Goal: Task Accomplishment & Management: Manage account settings

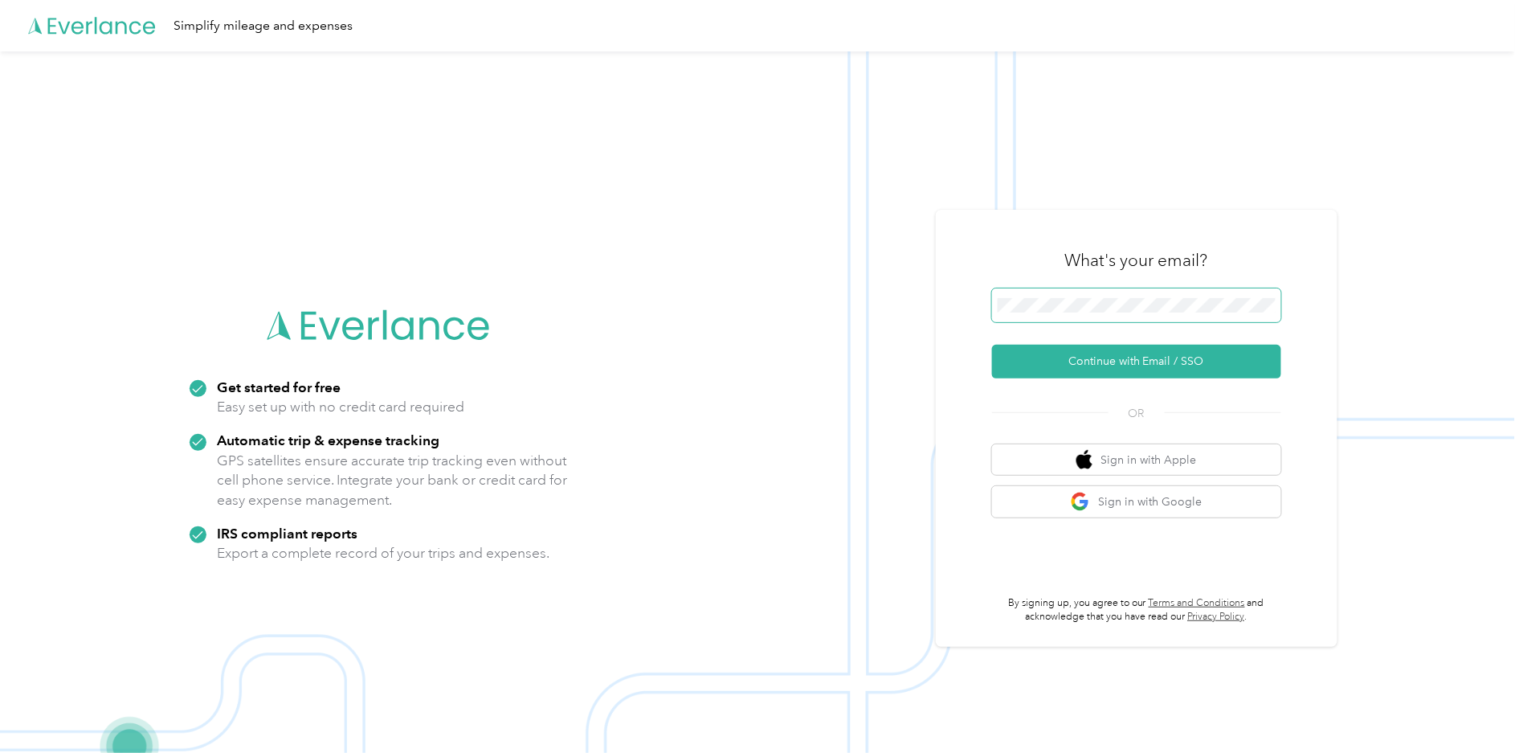
click at [1113, 297] on span at bounding box center [1136, 305] width 289 height 34
click at [1081, 368] on button "Continue with Email / SSO" at bounding box center [1136, 362] width 289 height 34
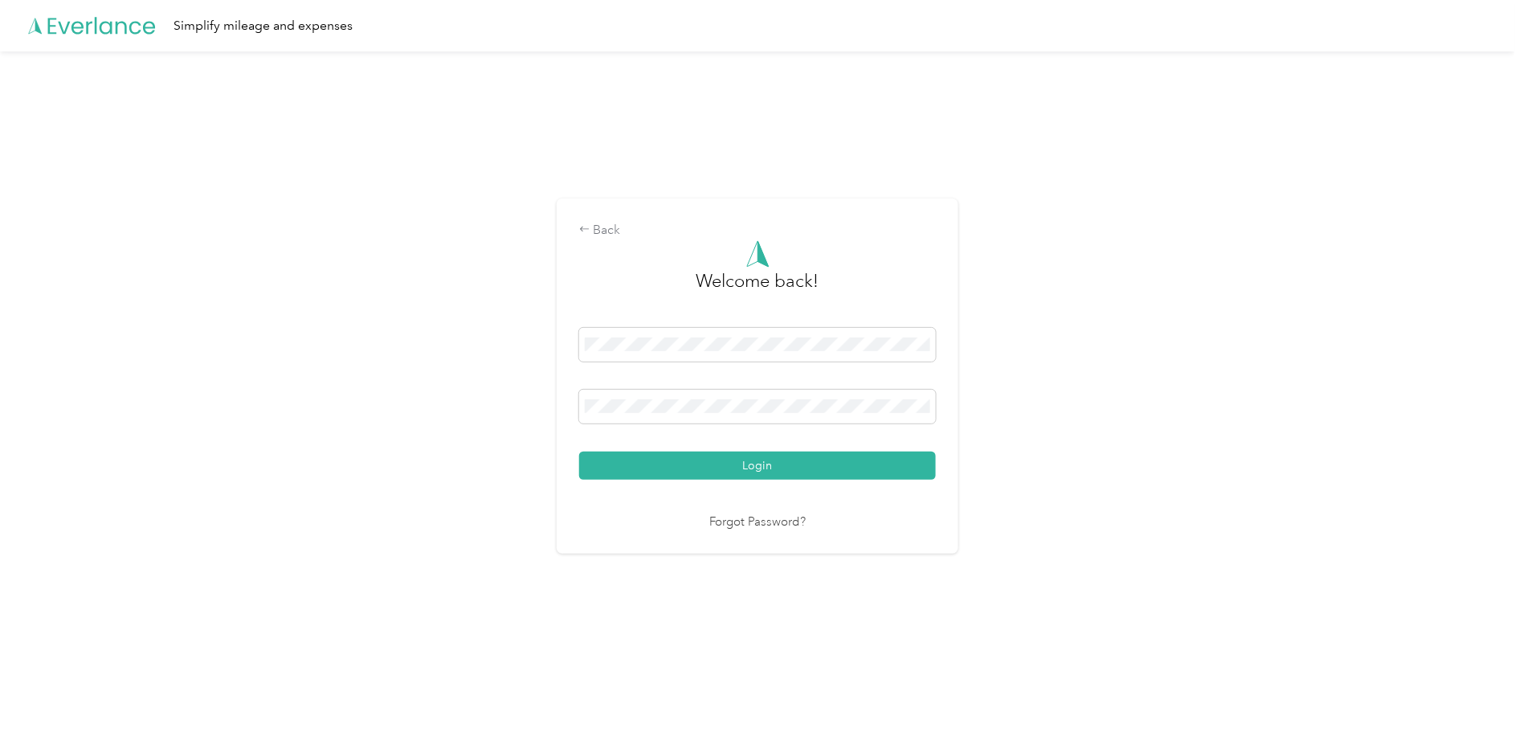
click at [522, 403] on div "Back Welcome back! Login Forgot Password?" at bounding box center [757, 382] width 1515 height 663
click at [767, 463] on button "Login" at bounding box center [757, 465] width 357 height 28
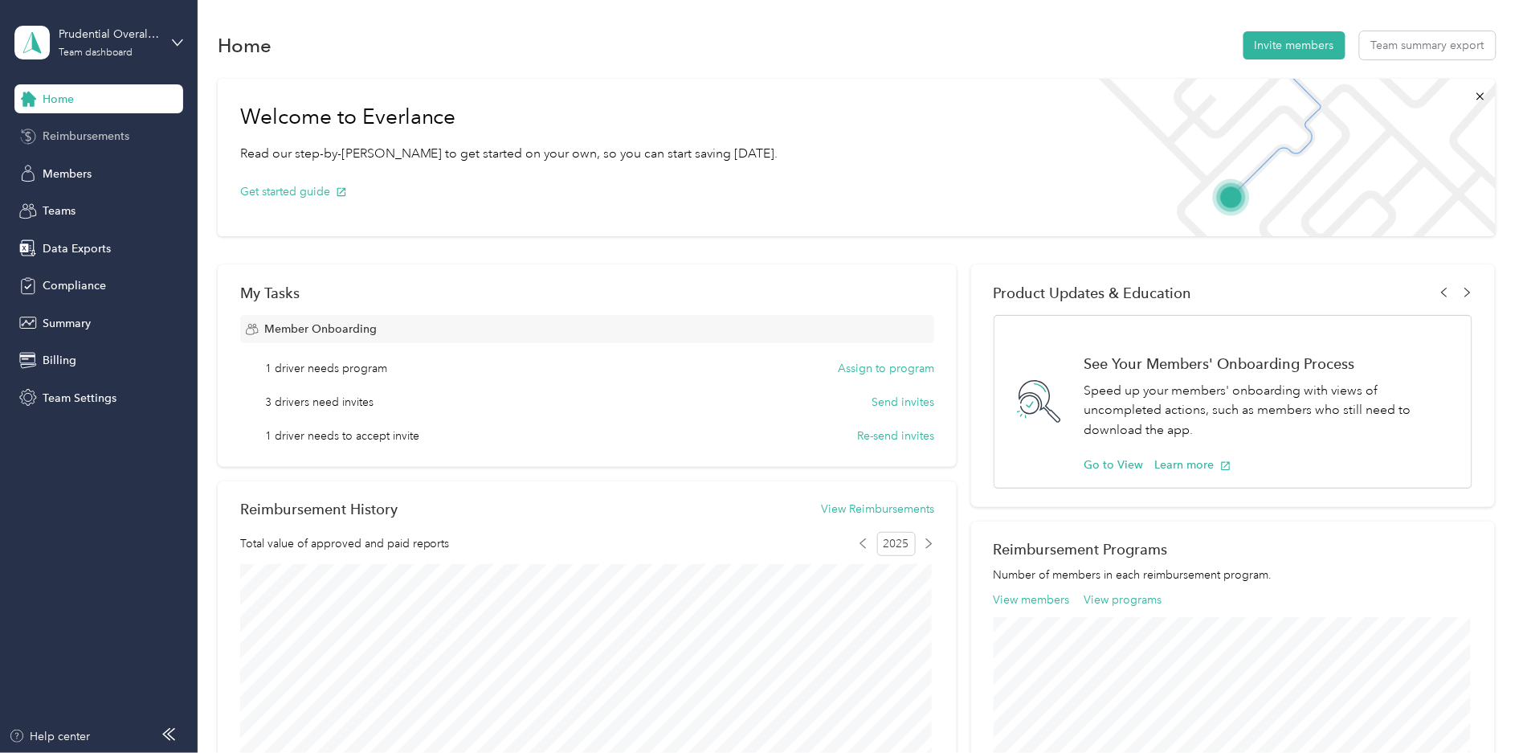
click at [93, 138] on span "Reimbursements" at bounding box center [86, 136] width 87 height 17
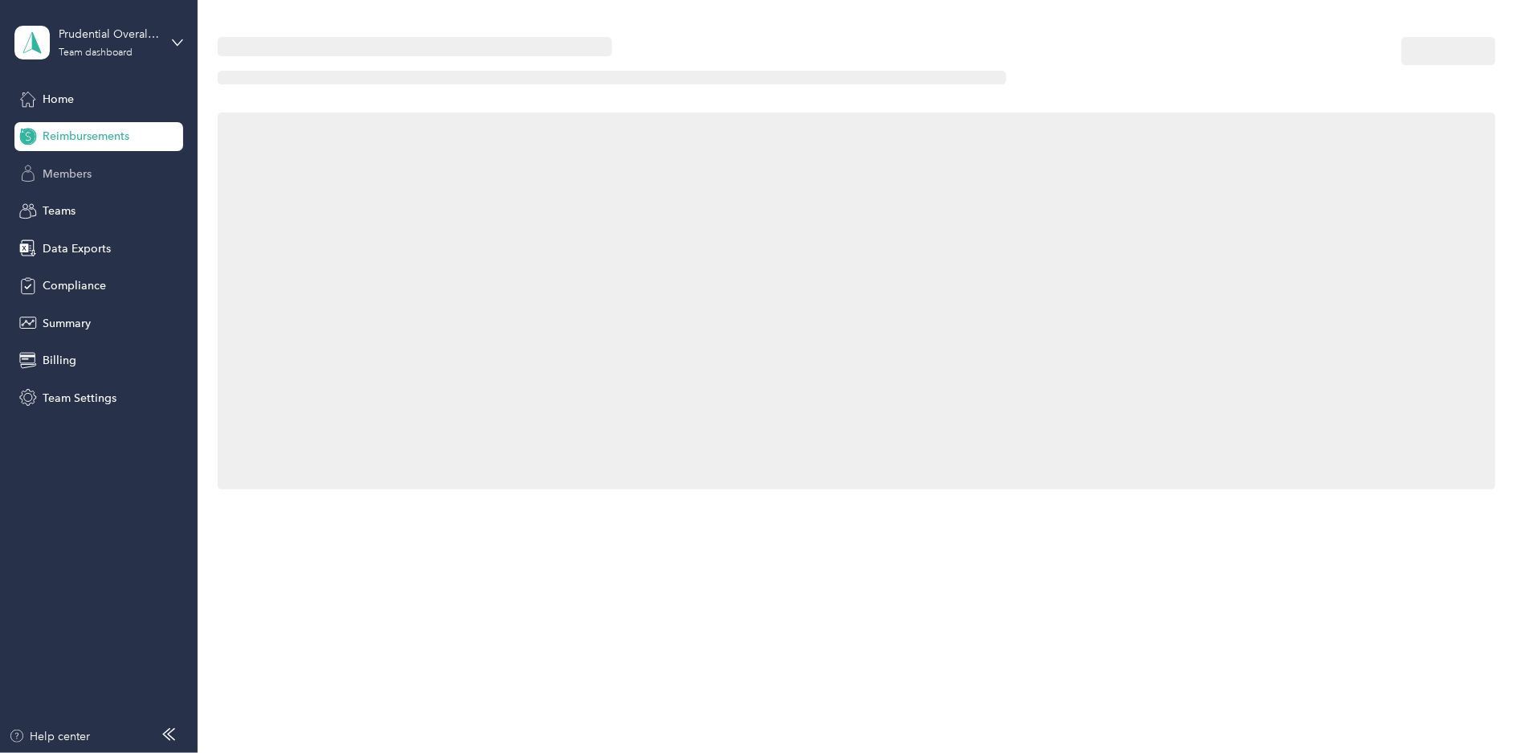
click at [76, 174] on span "Members" at bounding box center [67, 173] width 49 height 17
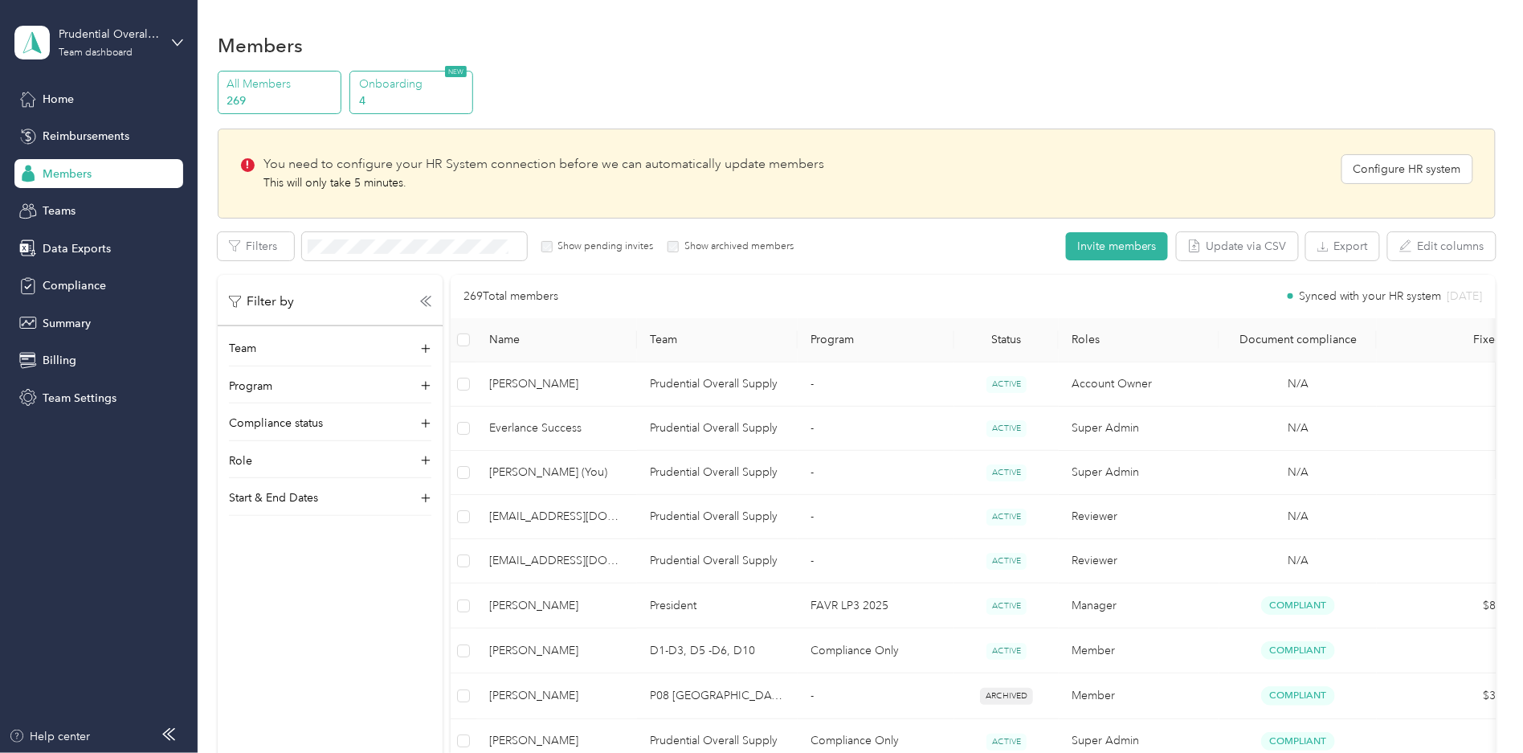
click at [389, 106] on p "4" at bounding box center [413, 100] width 109 height 17
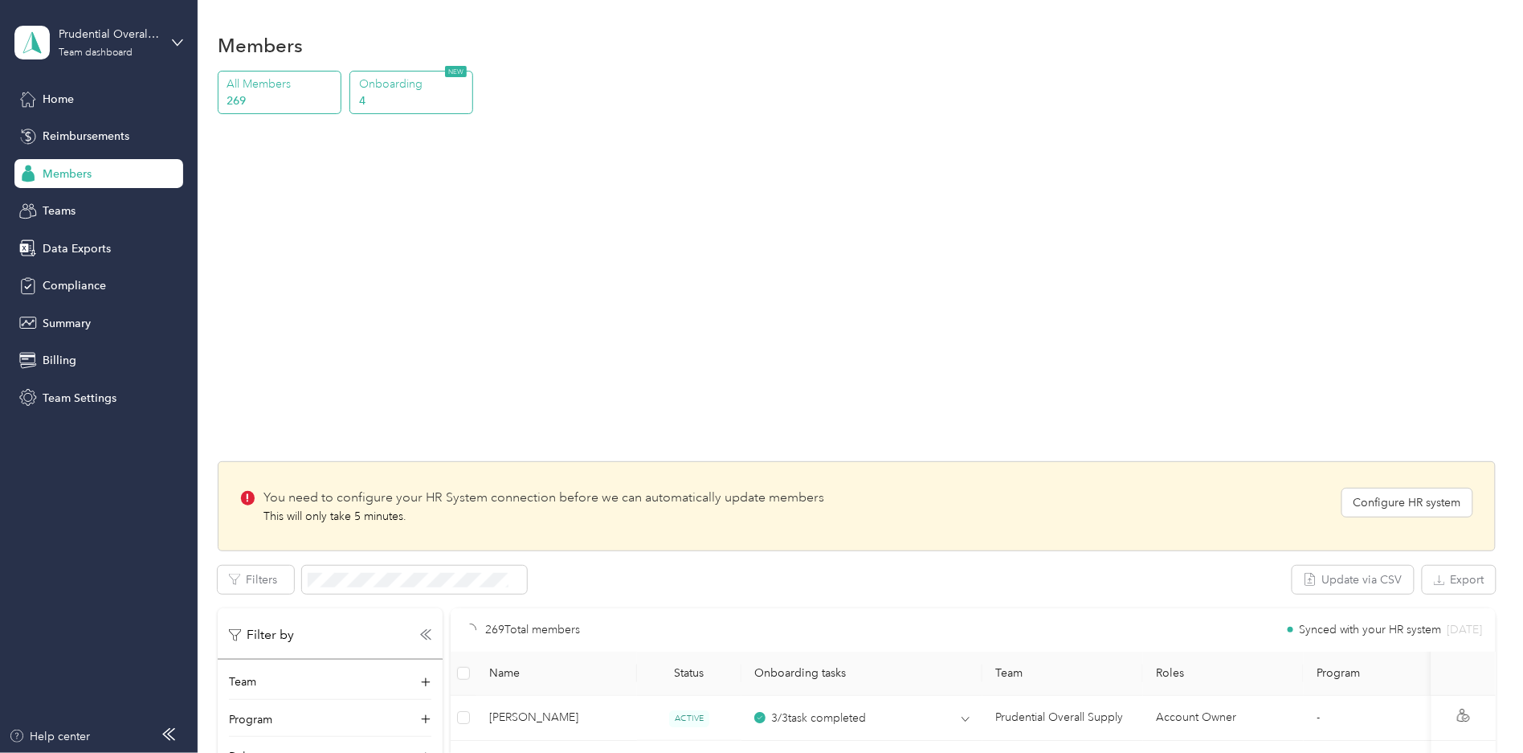
click at [301, 96] on p "269" at bounding box center [281, 100] width 109 height 17
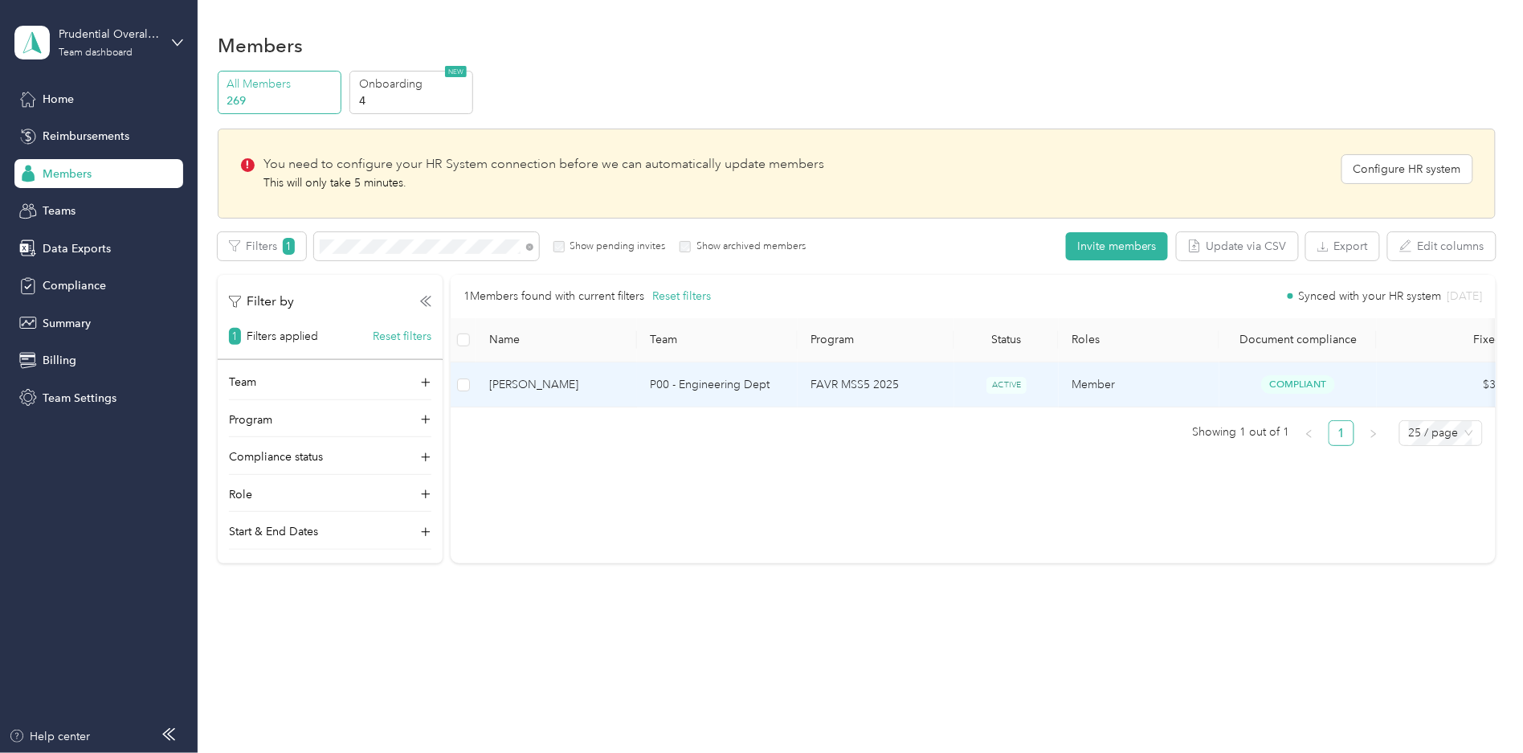
click at [623, 368] on td "[PERSON_NAME]" at bounding box center [556, 384] width 161 height 45
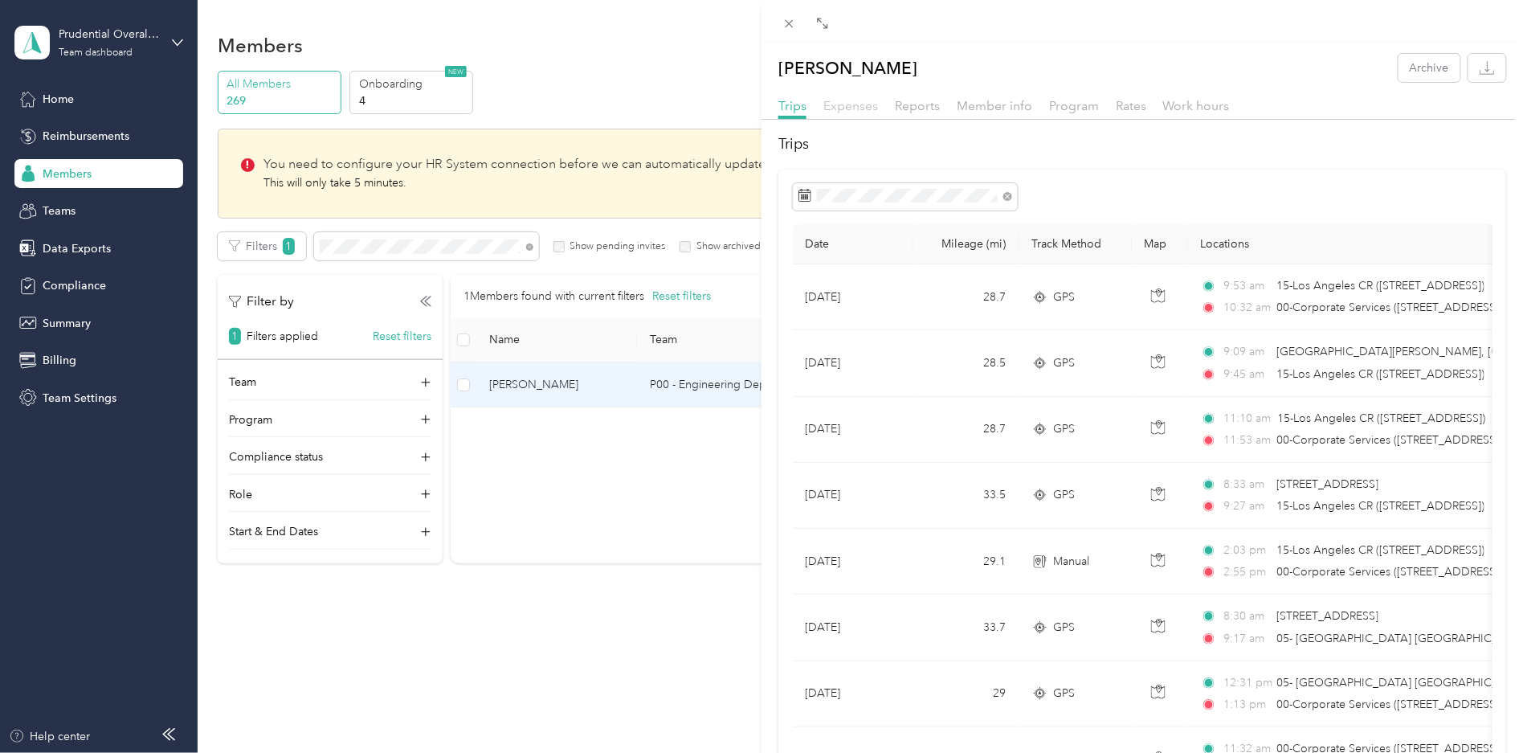
click at [872, 102] on span "Expenses" at bounding box center [850, 105] width 55 height 15
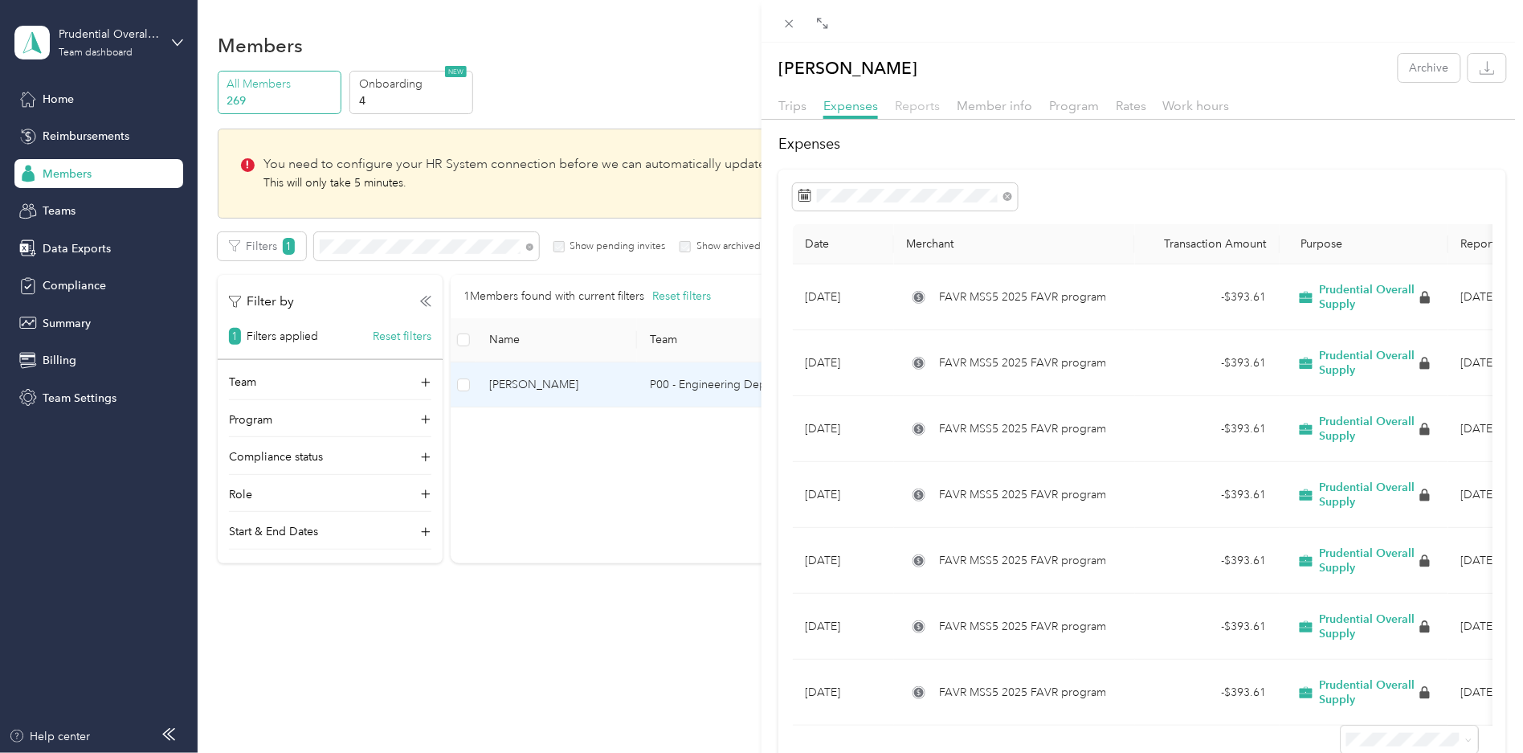
click at [925, 108] on span "Reports" at bounding box center [917, 105] width 45 height 15
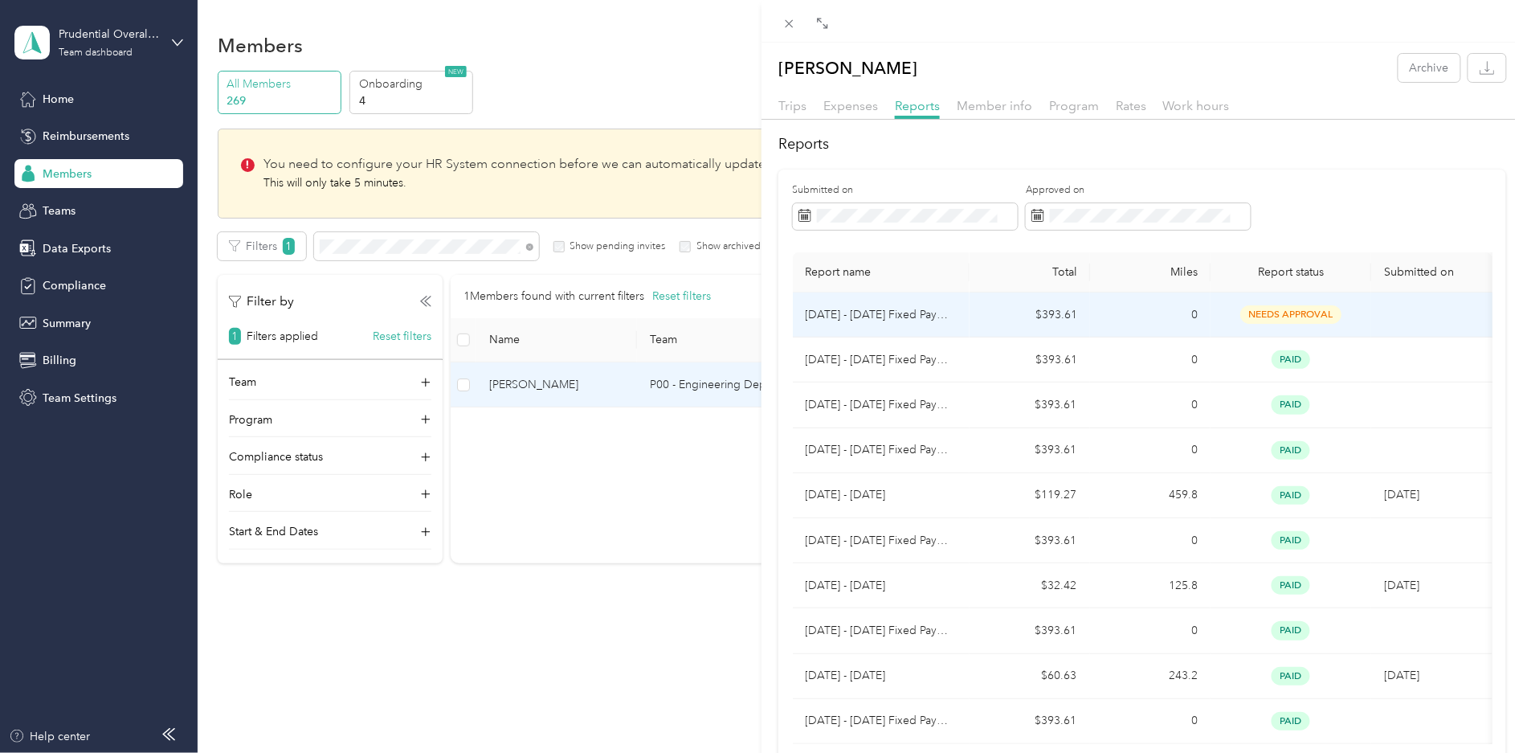
click at [959, 326] on td "[DATE] - [DATE] Fixed Payment" at bounding box center [881, 314] width 177 height 45
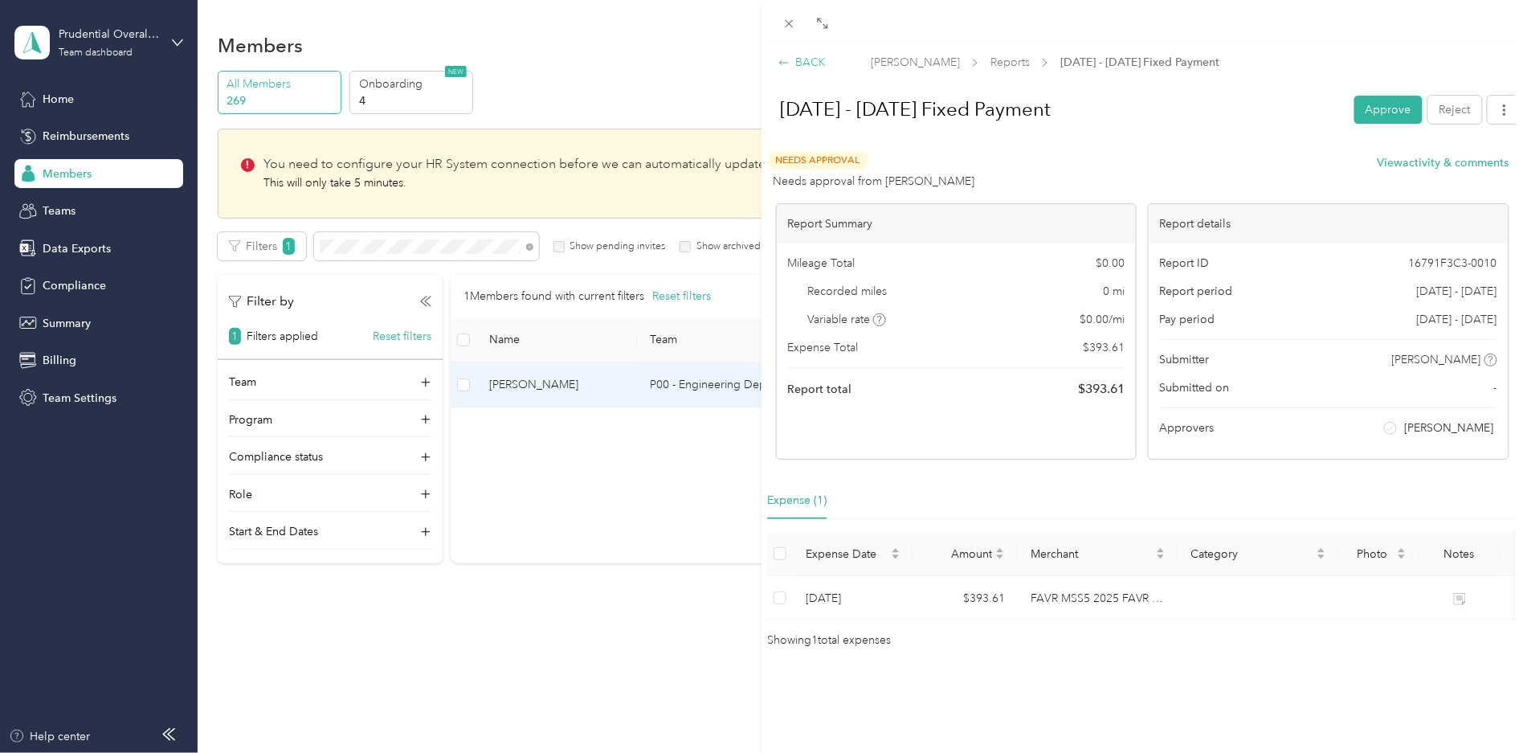
click at [803, 67] on div "BACK" at bounding box center [801, 62] width 47 height 17
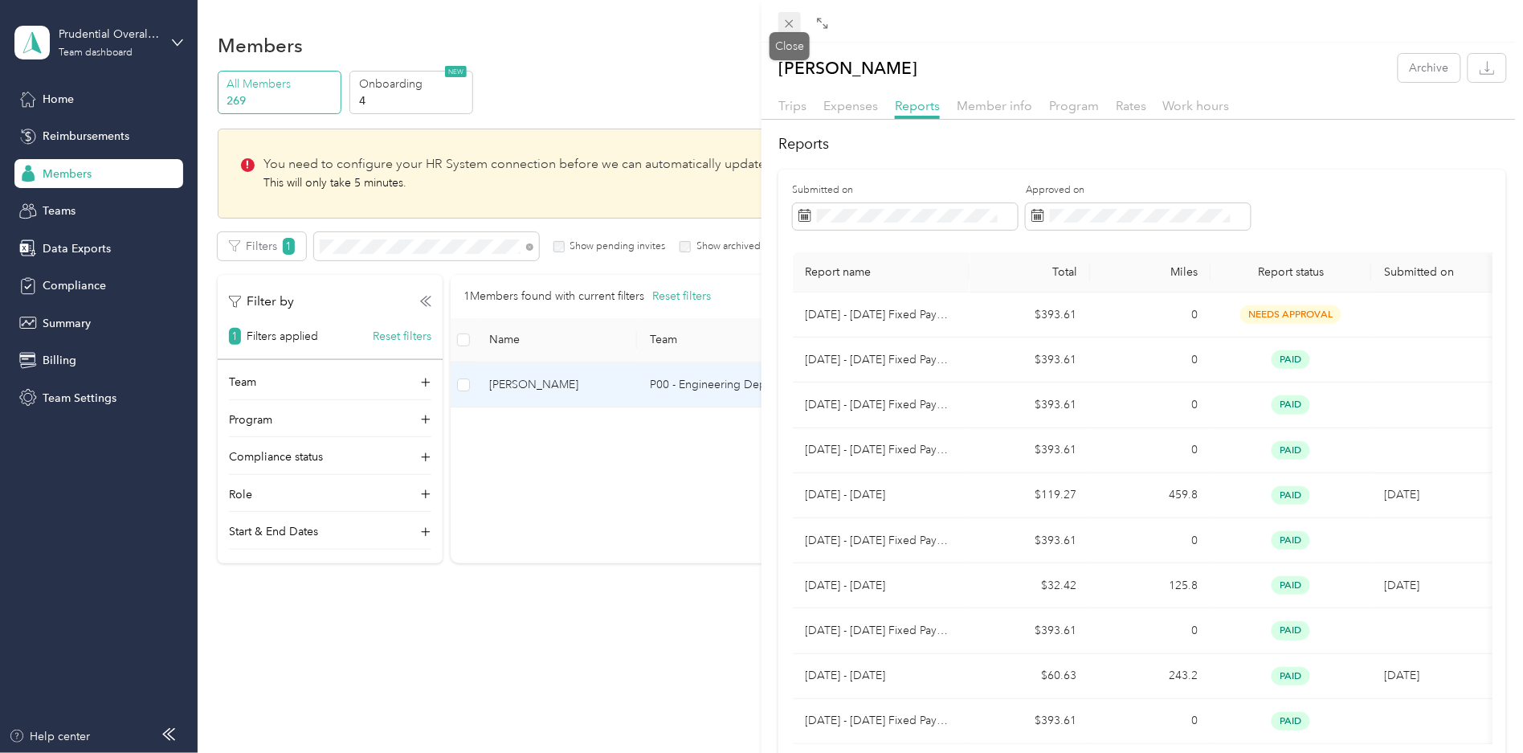
click at [783, 22] on icon at bounding box center [789, 24] width 14 height 14
